Goal: Use online tool/utility: Use online tool/utility

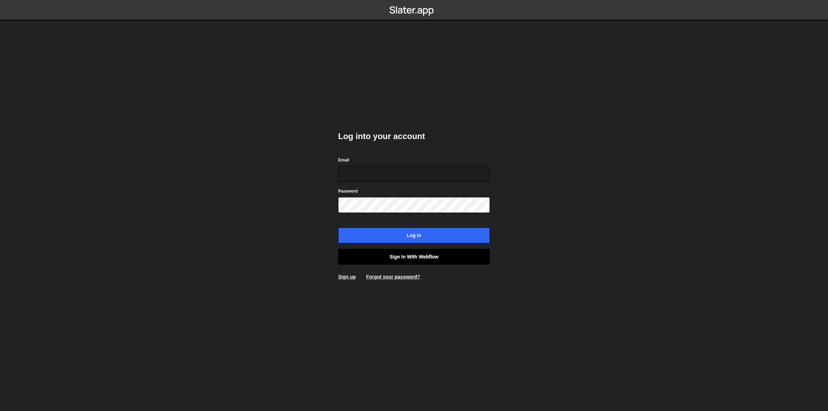
click at [438, 256] on link "Sign in with Webflow" at bounding box center [414, 257] width 152 height 16
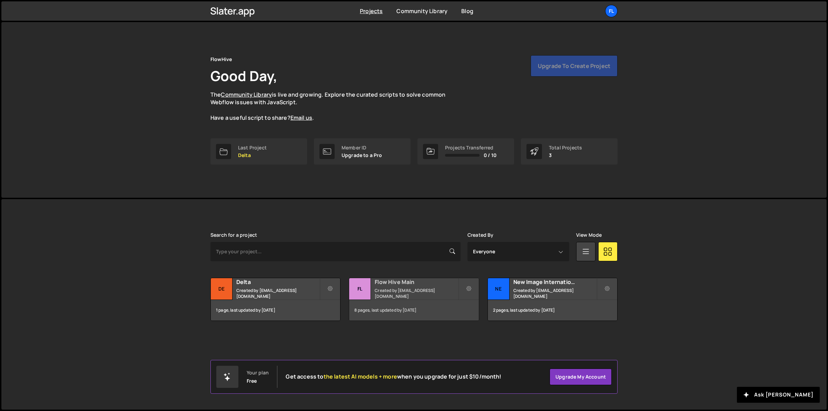
click at [388, 286] on h2 "Flow Hive Main" at bounding box center [416, 282] width 83 height 8
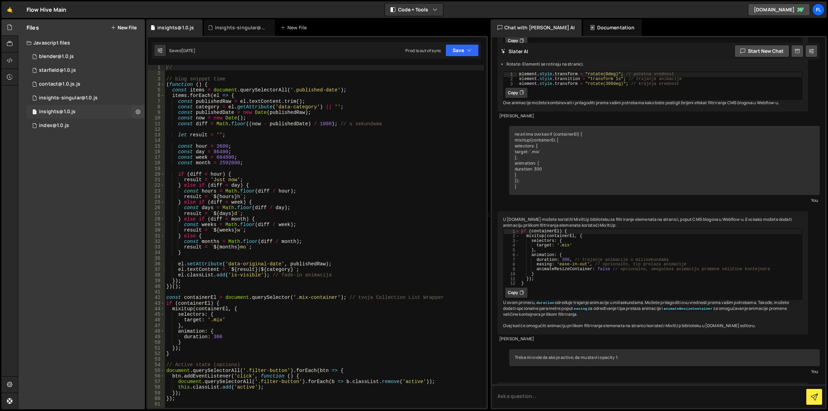
click at [89, 111] on div "1 insights@1.0.js 0" at bounding box center [86, 112] width 118 height 14
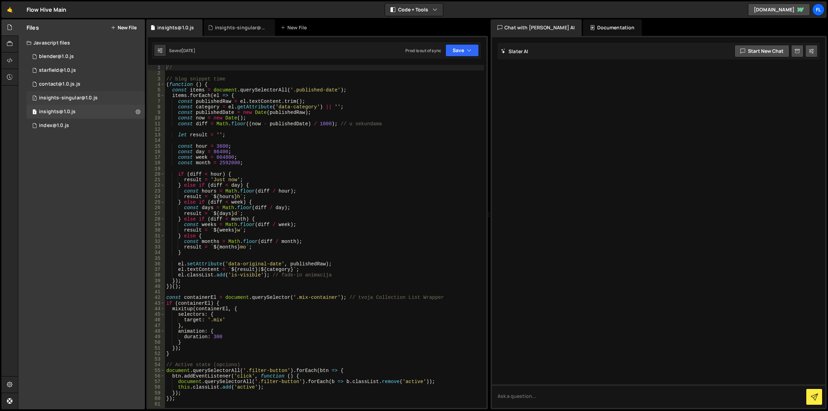
click at [93, 95] on div "insights-singular@1.0.js" at bounding box center [68, 98] width 59 height 6
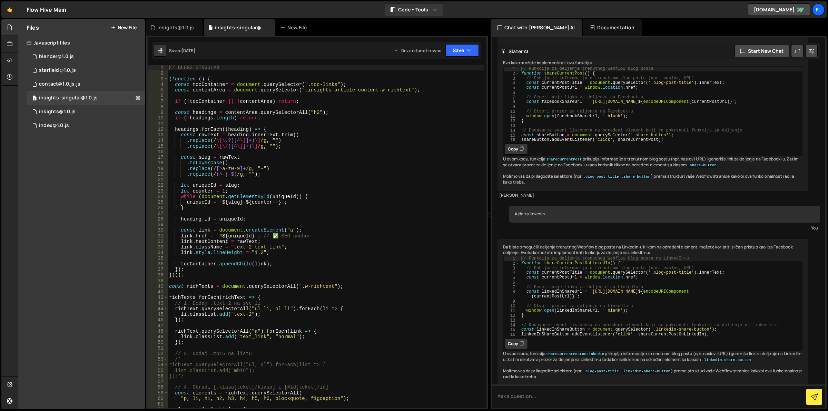
scroll to position [112, 0]
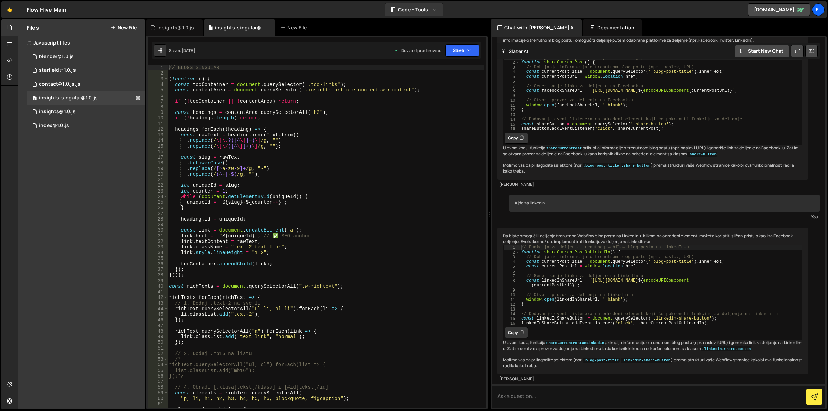
click at [342, 117] on div "// BLOGS SINGULAR ( function ( ) { const tocContainer = document . querySelecto…" at bounding box center [326, 242] width 317 height 355
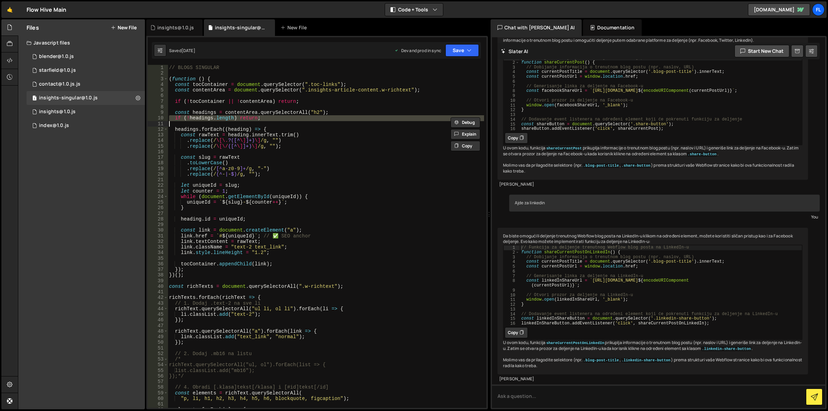
click at [342, 117] on div "// BLOGS SINGULAR ( function ( ) { const tocContainer = document . querySelecto…" at bounding box center [326, 242] width 317 height 355
click at [345, 114] on div "// BLOGS SINGULAR ( function ( ) { const tocContainer = document . querySelecto…" at bounding box center [326, 242] width 317 height 355
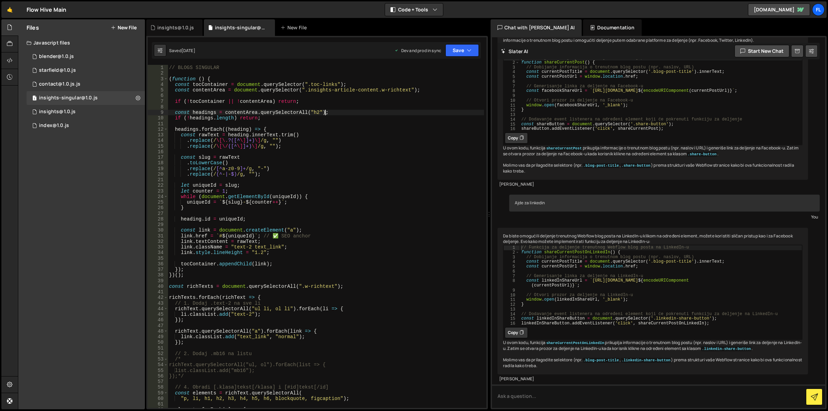
click at [345, 114] on div "// BLOGS SINGULAR ( function ( ) { const tocContainer = document . querySelecto…" at bounding box center [326, 242] width 317 height 355
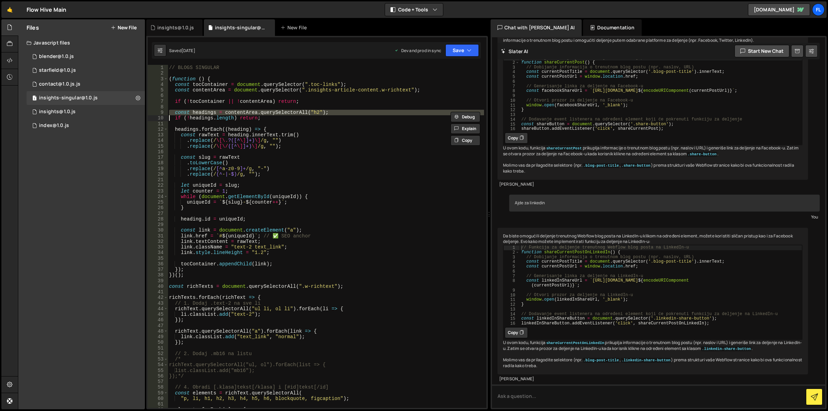
click at [345, 114] on div "// BLOGS SINGULAR ( function ( ) { const tocContainer = document . querySelecto…" at bounding box center [326, 242] width 317 height 355
type textarea "const headings = contentArea.querySelectorAll("h2"); if (!headings.length) retu…"
click at [342, 179] on div "// BLOGS SINGULAR ( function ( ) { const tocContainer = document . querySelecto…" at bounding box center [326, 242] width 317 height 355
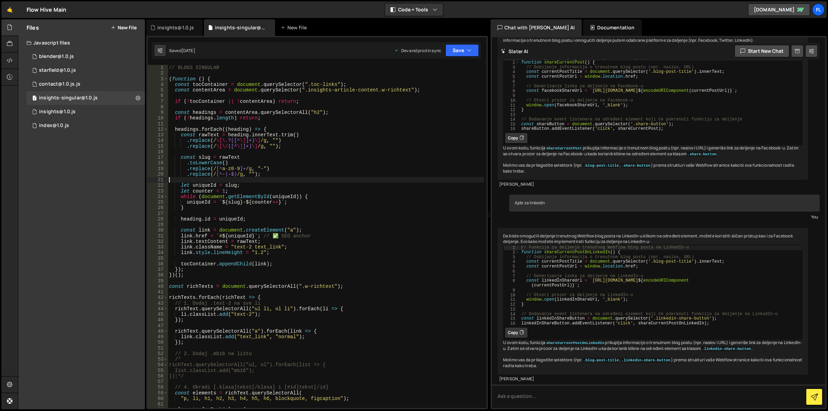
scroll to position [0, 0]
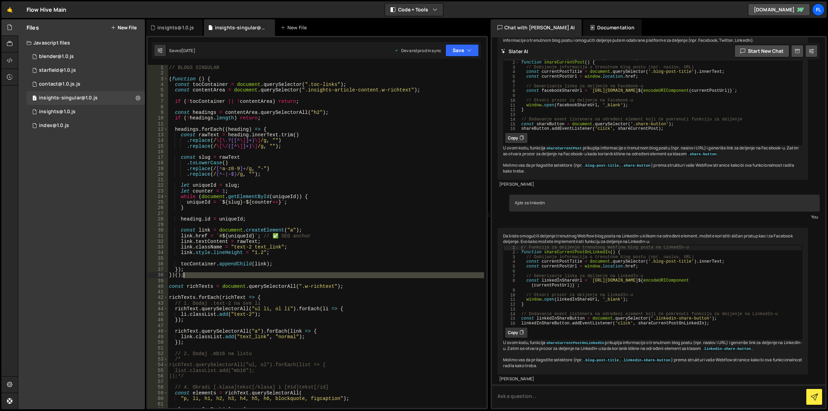
click at [197, 276] on div "// BLOGS SINGULAR ( function ( ) { const tocContainer = document . querySelecto…" at bounding box center [326, 242] width 317 height 355
click at [205, 276] on div "// BLOGS SINGULAR ( function ( ) { const tocContainer = document . querySelecto…" at bounding box center [326, 236] width 316 height 343
click at [215, 275] on div "// BLOGS SINGULAR ( function ( ) { const tocContainer = document . querySelecto…" at bounding box center [326, 242] width 317 height 355
click at [201, 86] on div "// BLOGS SINGULAR ( function ( ) { const tocContainer = document . querySelecto…" at bounding box center [326, 242] width 317 height 355
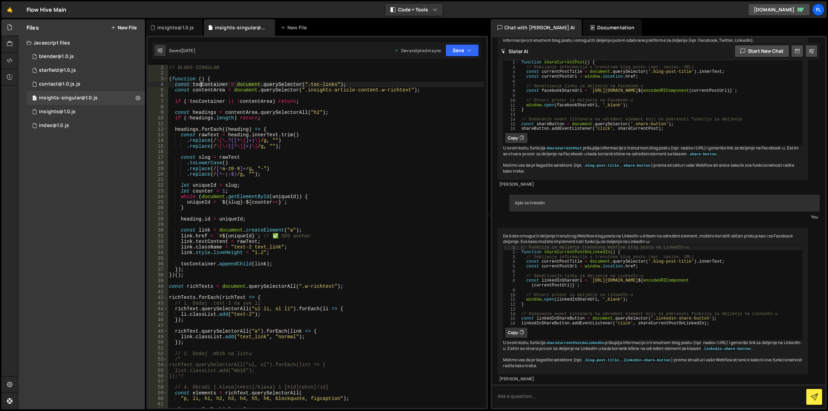
click at [201, 86] on div "// BLOGS SINGULAR ( function ( ) { const tocContainer = document . querySelecto…" at bounding box center [326, 242] width 317 height 355
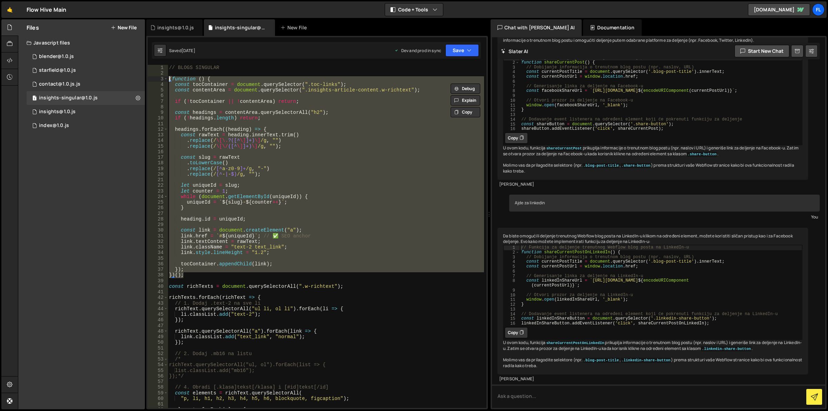
drag, startPoint x: 199, startPoint y: 276, endPoint x: 168, endPoint y: 78, distance: 200.0
click at [168, 78] on div "// BLOGS SINGULAR ( function ( ) { const tocContainer = document . querySelecto…" at bounding box center [326, 242] width 317 height 355
type textarea "(function () { const tocContainer = document.querySelector(".toc-links");"
click at [275, 259] on div "// BLOGS SINGULAR ( function ( ) { const tocContainer = document . querySelecto…" at bounding box center [326, 236] width 316 height 343
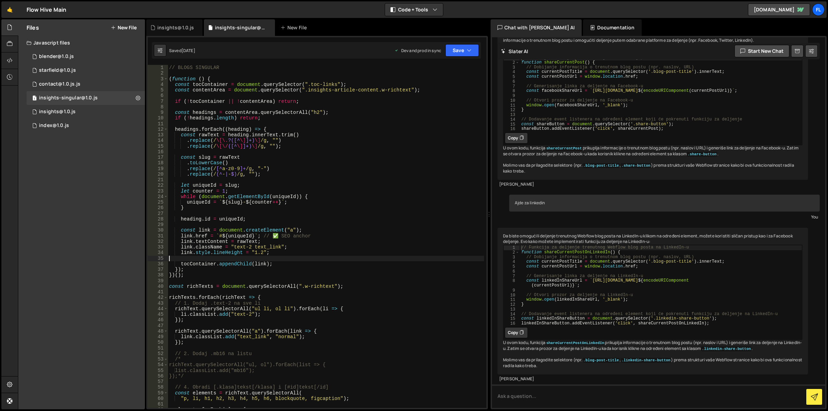
type textarea "linkedInShareButton.addEventListener('click', shareCurrentPostOnLinkedIn);"
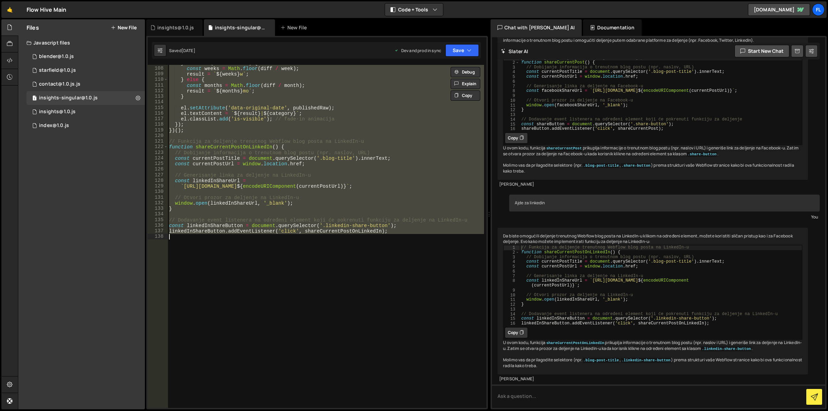
scroll to position [599, 0]
click at [276, 189] on div "} else if ( diff < month ) { const weeks = Math . floor ( diff / week ) ; resul…" at bounding box center [326, 236] width 316 height 343
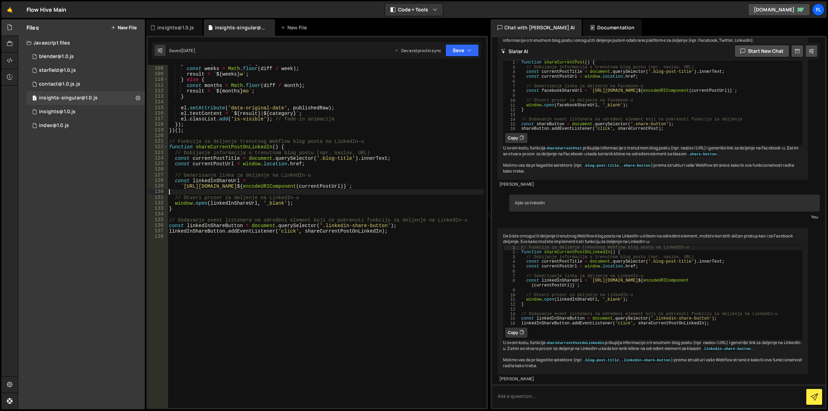
type textarea "linkedInShareButton.addEventListener('click', shareCurrentPostOnLinkedIn);"
